Goal: Transaction & Acquisition: Purchase product/service

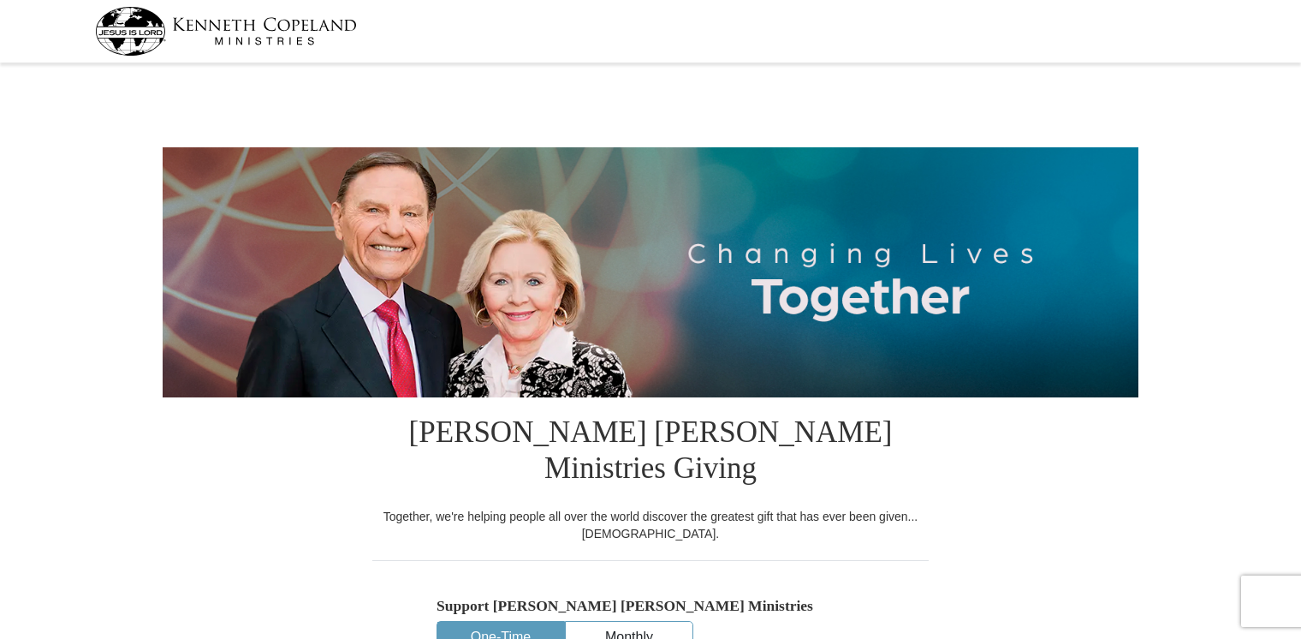
select select "MD"
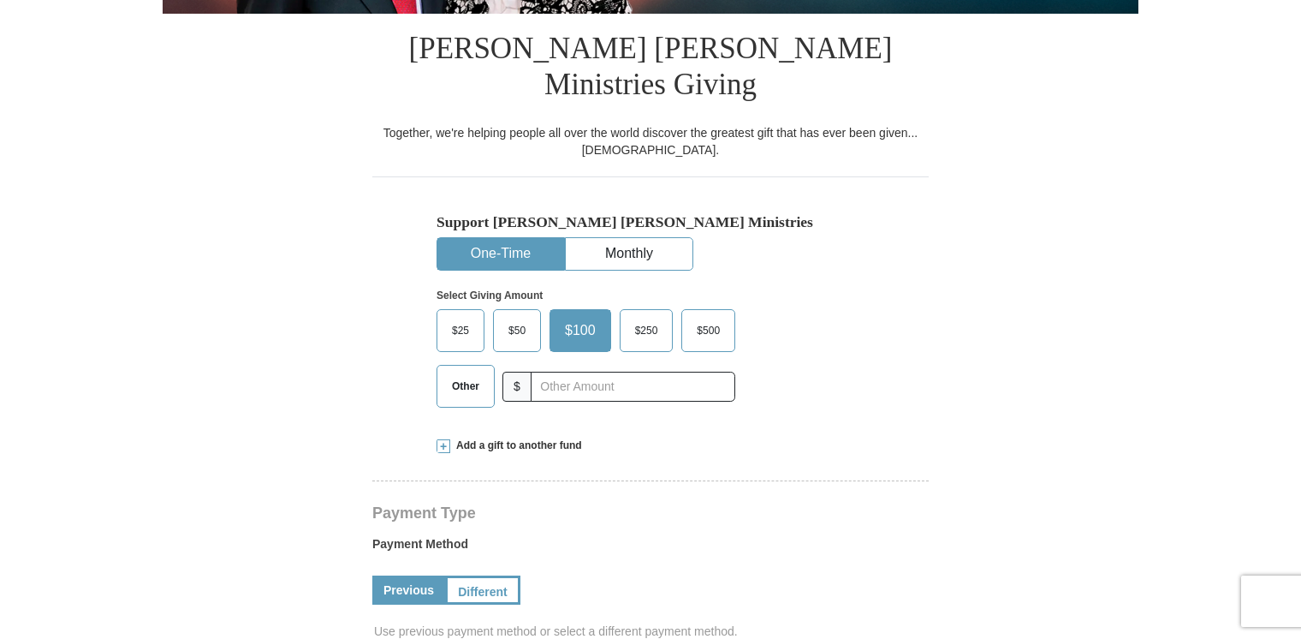
scroll to position [342, 0]
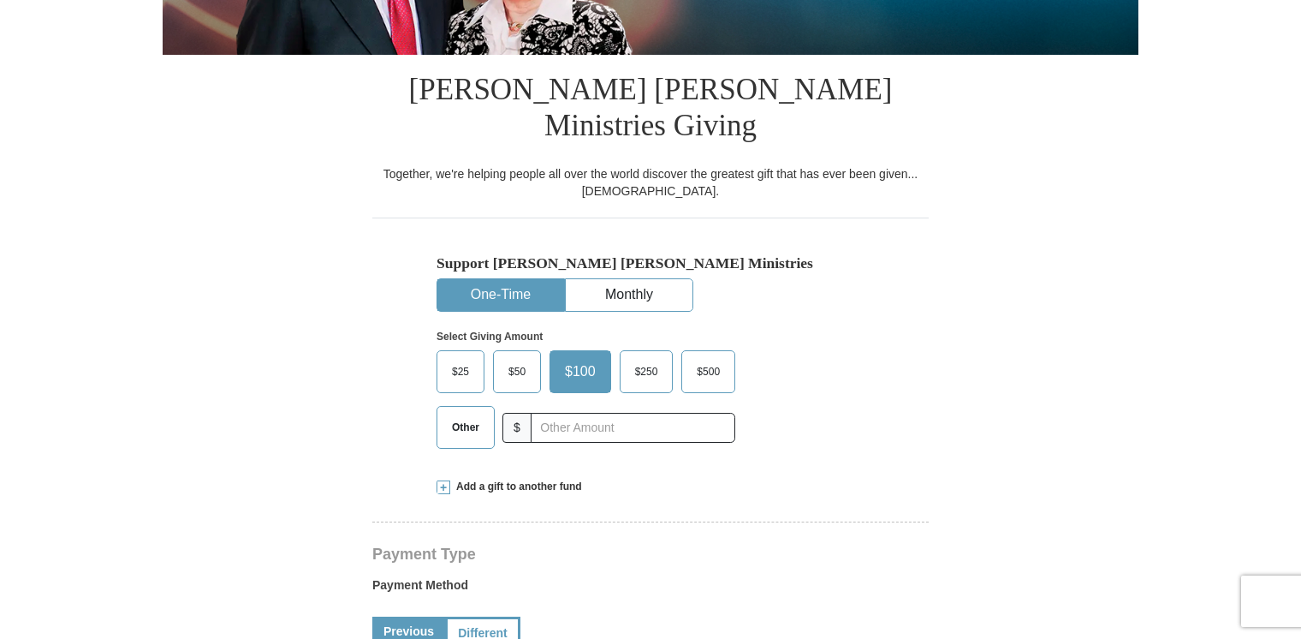
click at [468, 414] on span "Other" at bounding box center [465, 427] width 45 height 26
click at [0, 0] on input "Other" at bounding box center [0, 0] width 0 height 0
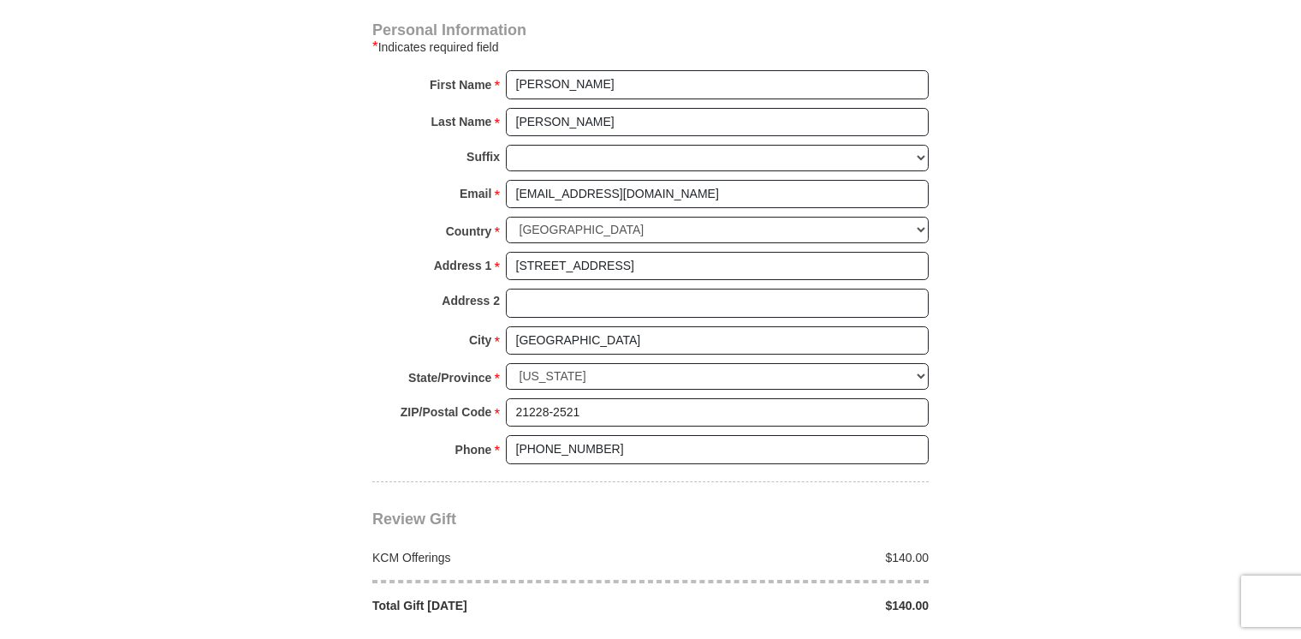
scroll to position [1284, 0]
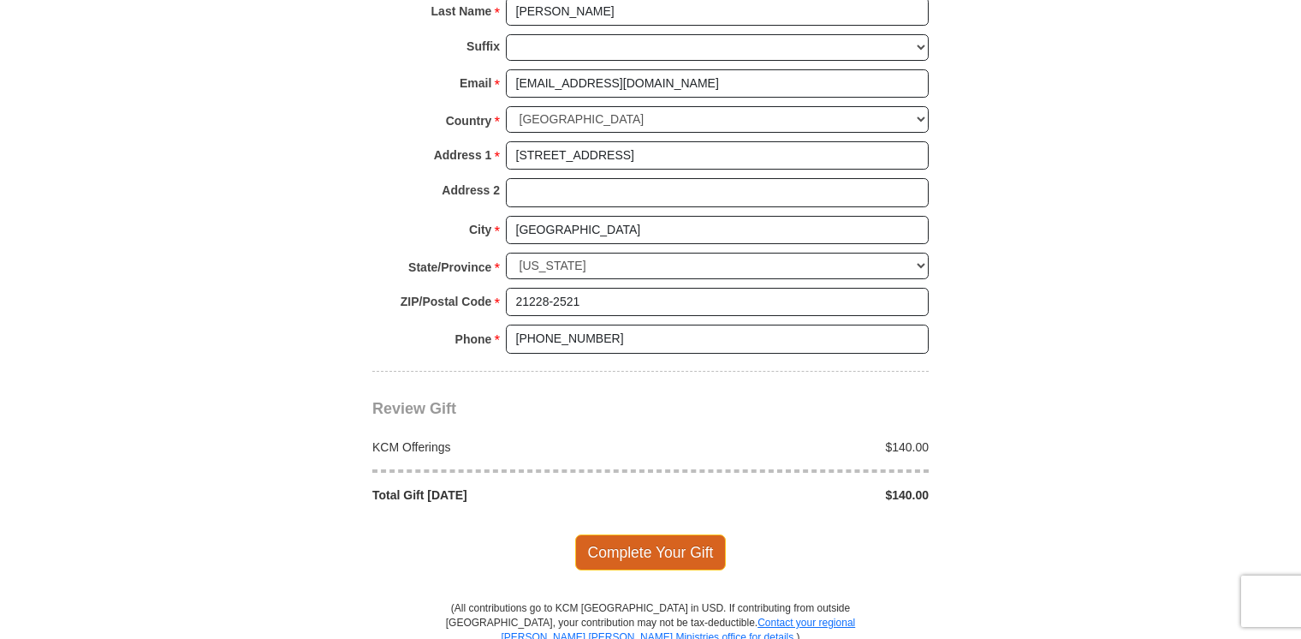
type input "140"
click at [668, 534] on span "Complete Your Gift" at bounding box center [651, 552] width 152 height 36
